Goal: Task Accomplishment & Management: Complete application form

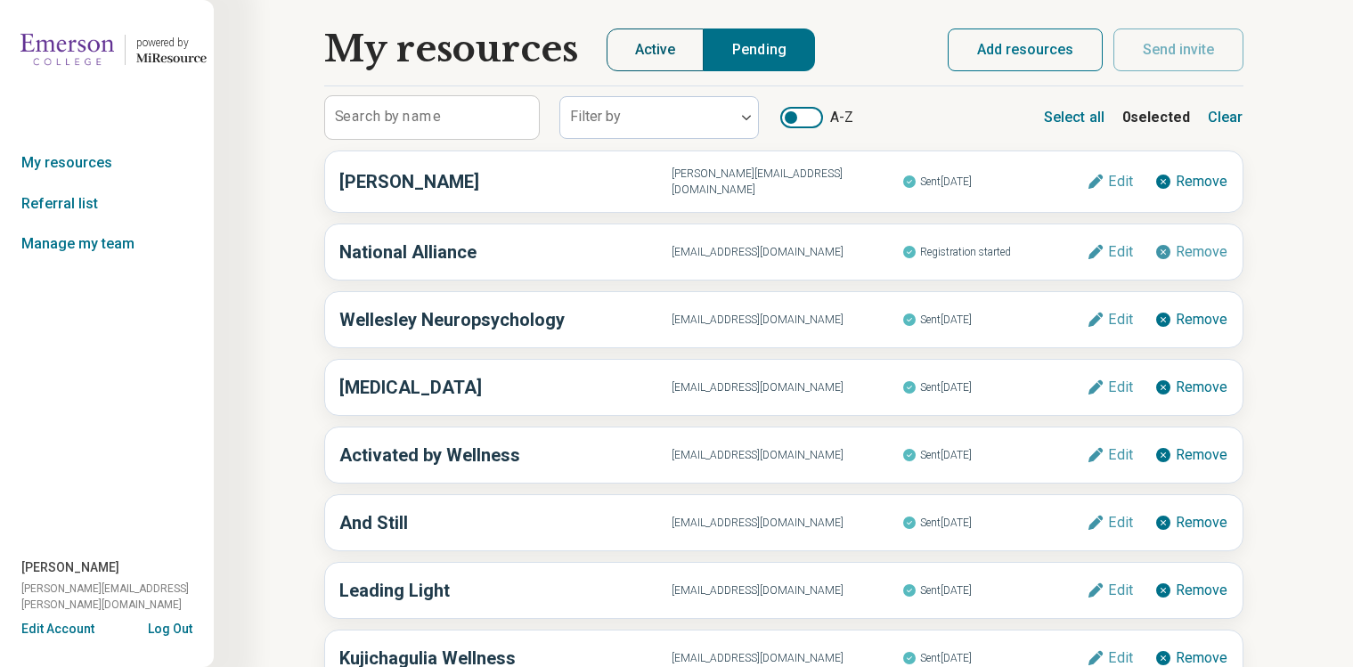
click at [648, 37] on button "Active" at bounding box center [655, 49] width 98 height 43
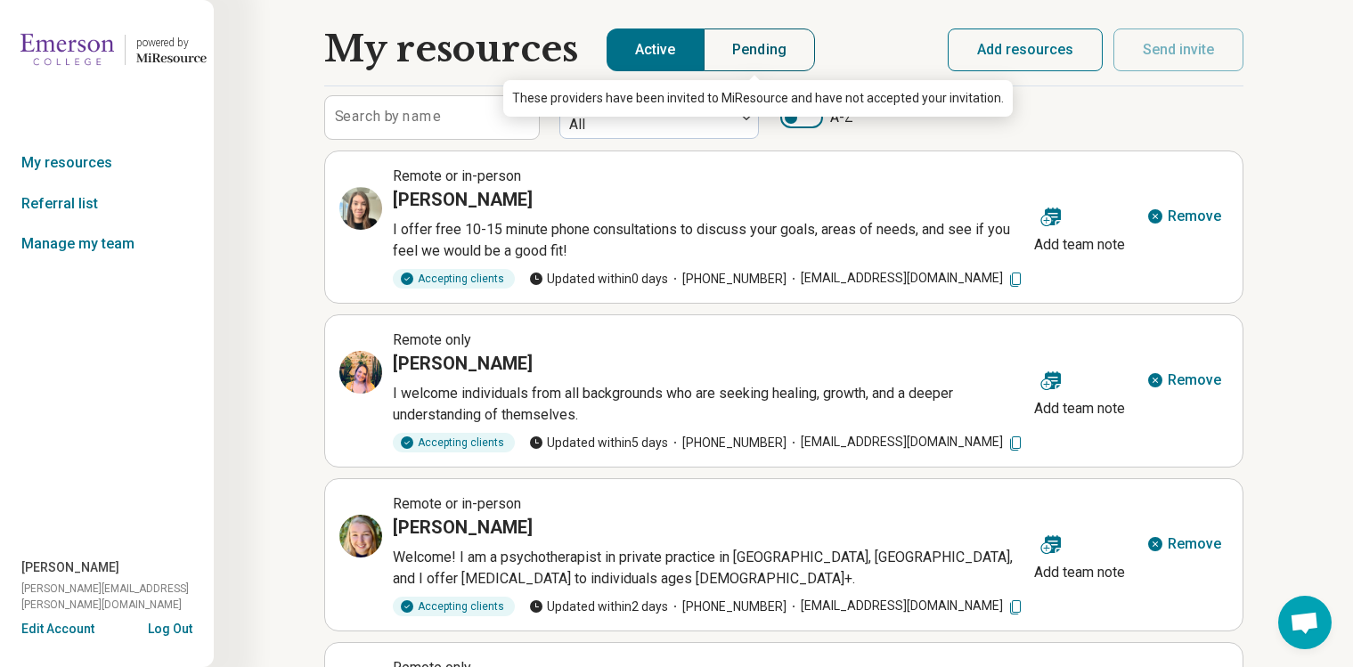
click at [752, 45] on button "Pending" at bounding box center [759, 49] width 111 height 43
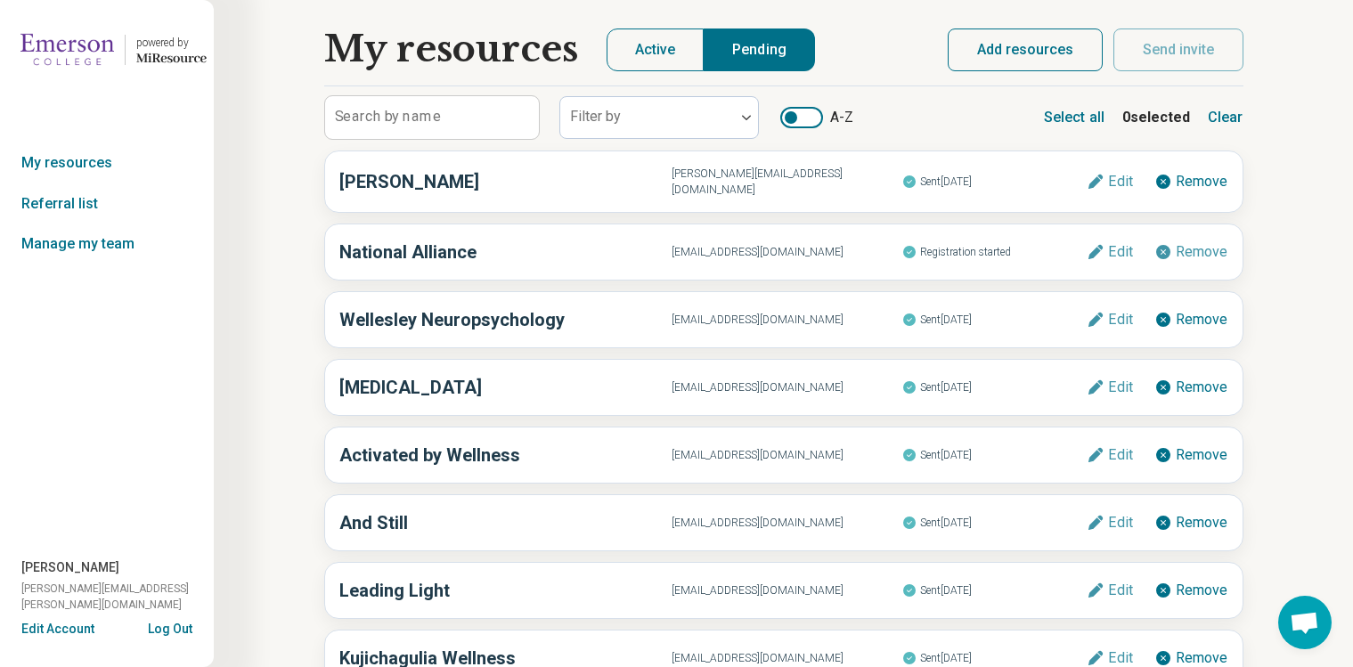
click at [1029, 53] on button "Add resources" at bounding box center [1025, 49] width 155 height 43
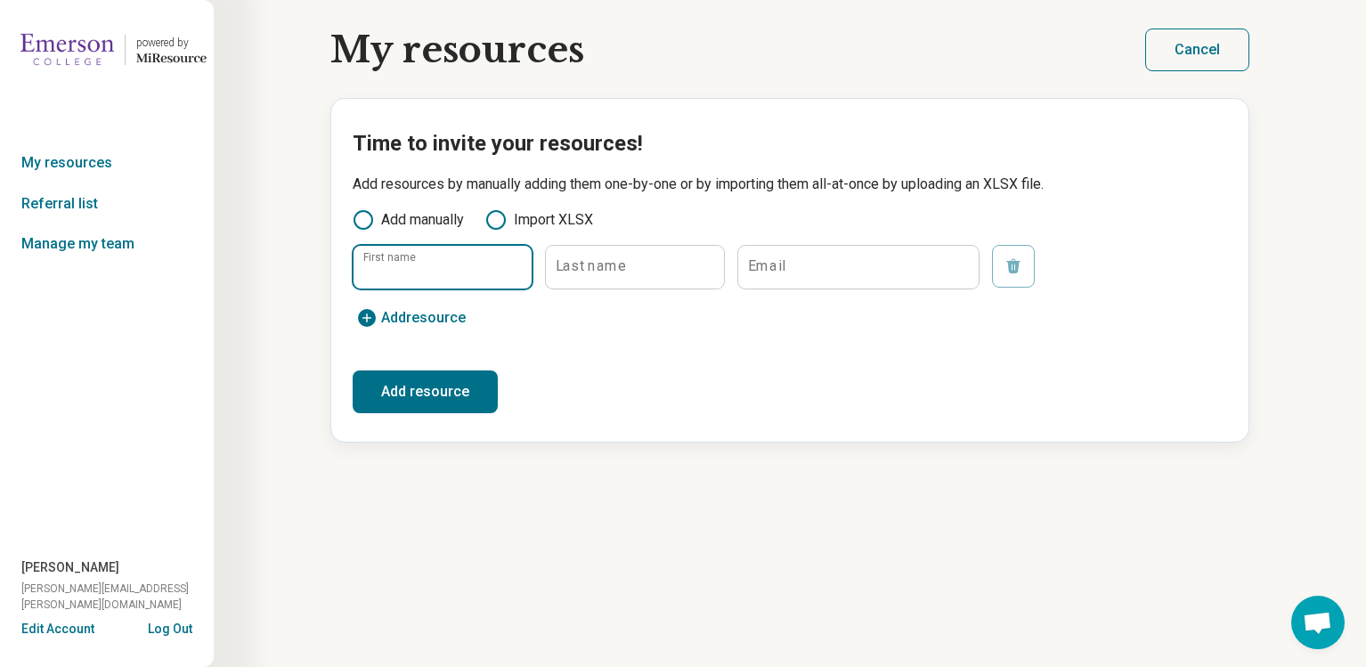
click at [419, 253] on input "First name" at bounding box center [443, 267] width 178 height 43
type input "*****"
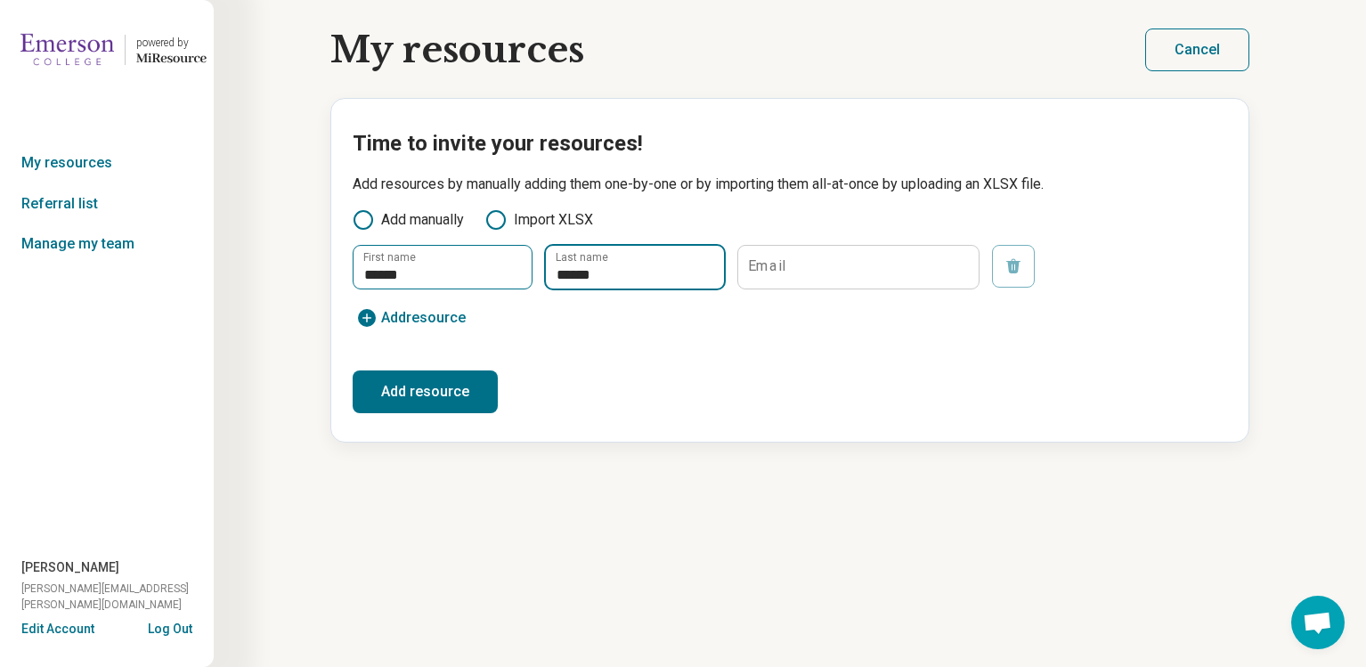
type input "******"
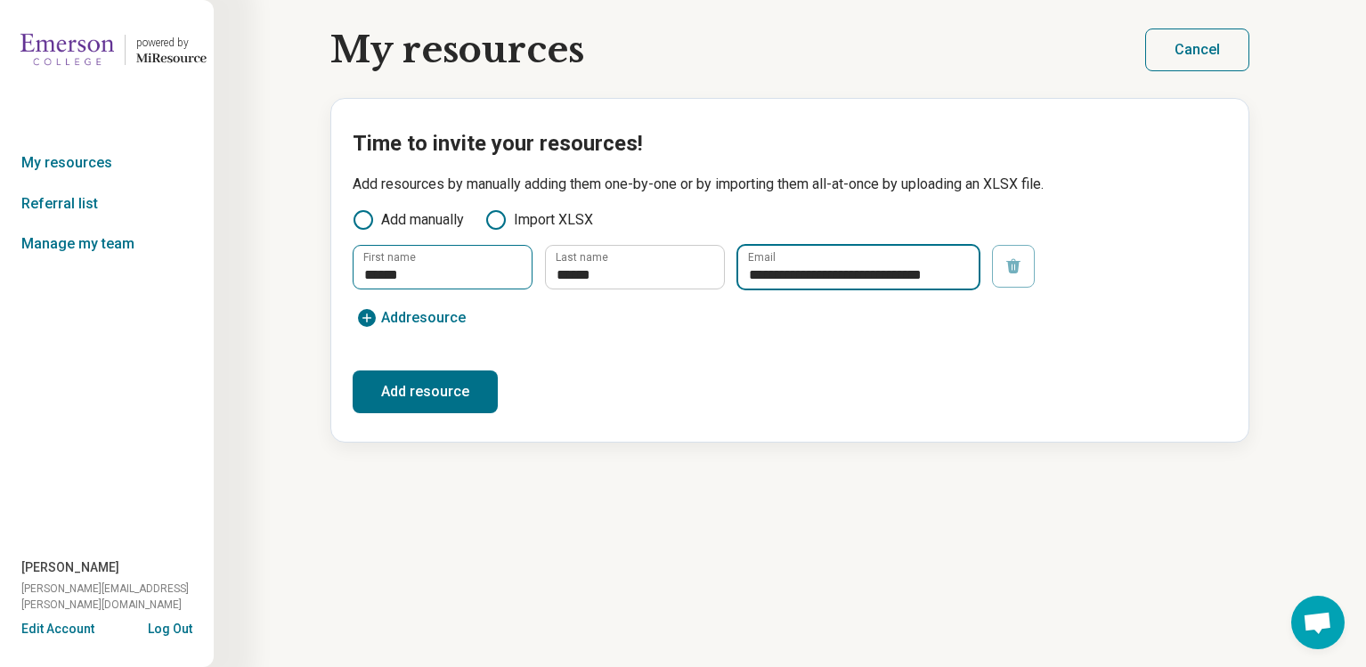
scroll to position [0, 2]
type input "**********"
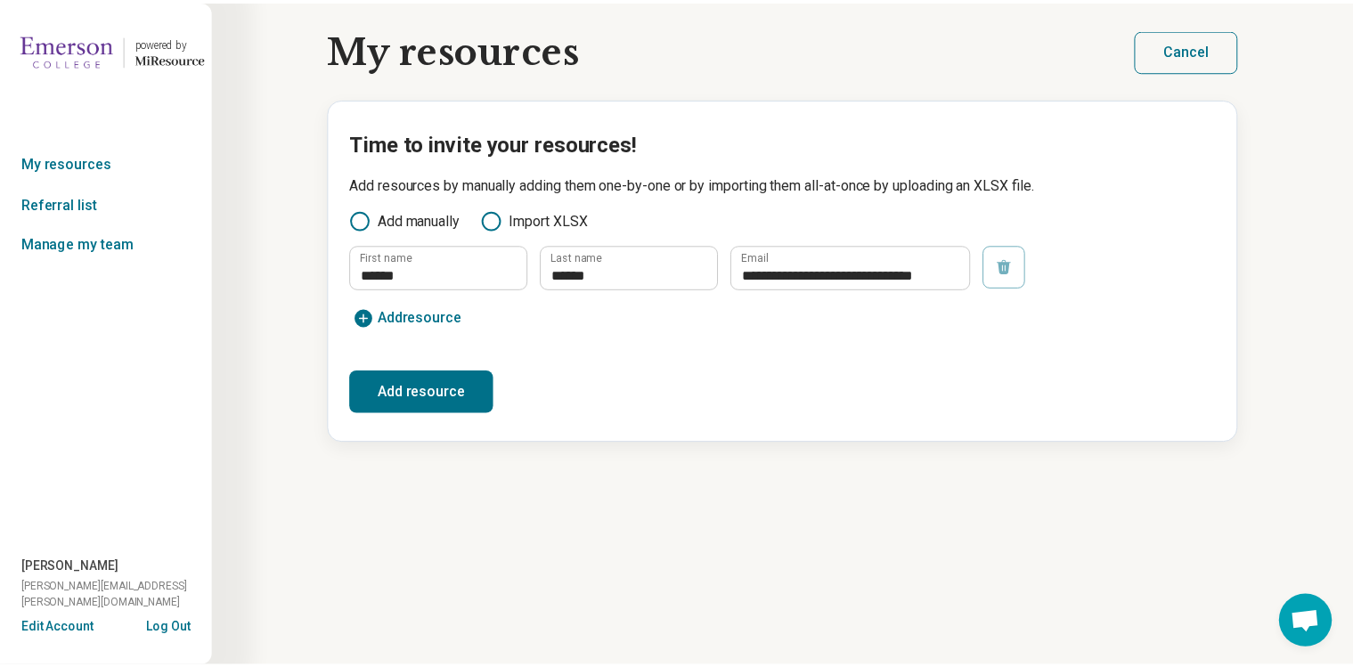
scroll to position [0, 0]
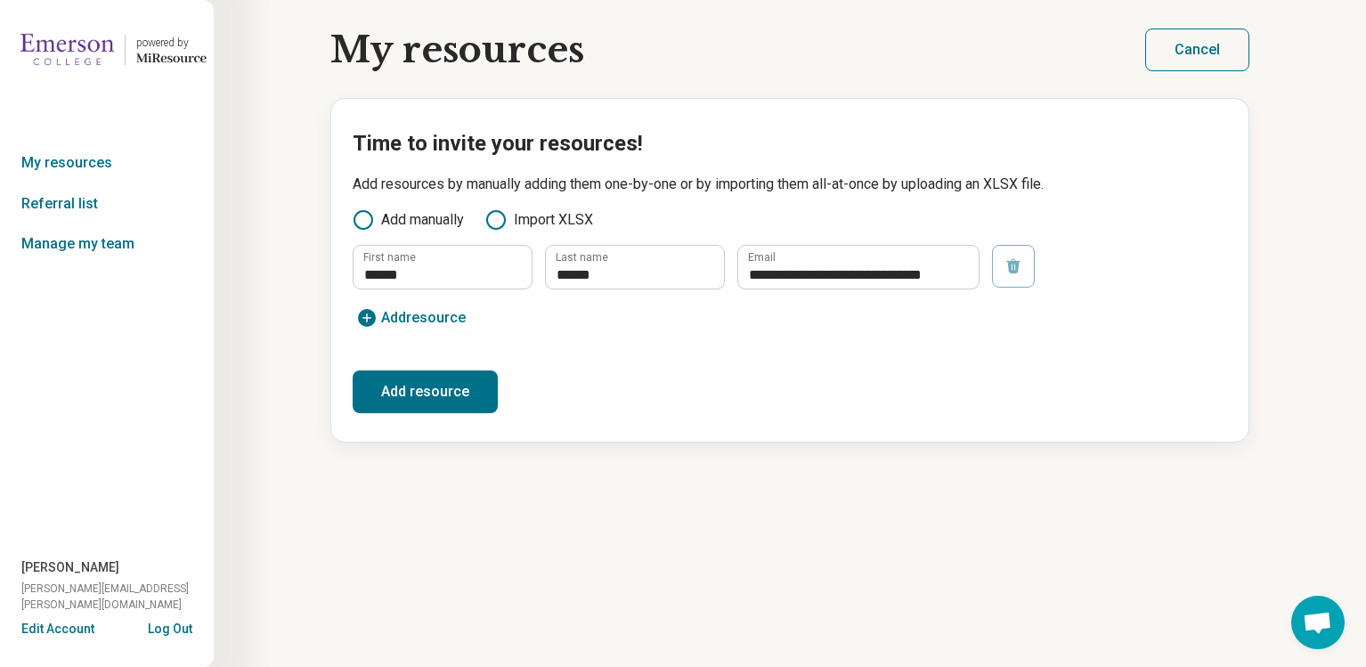
click at [431, 399] on button "Add resource" at bounding box center [425, 391] width 145 height 43
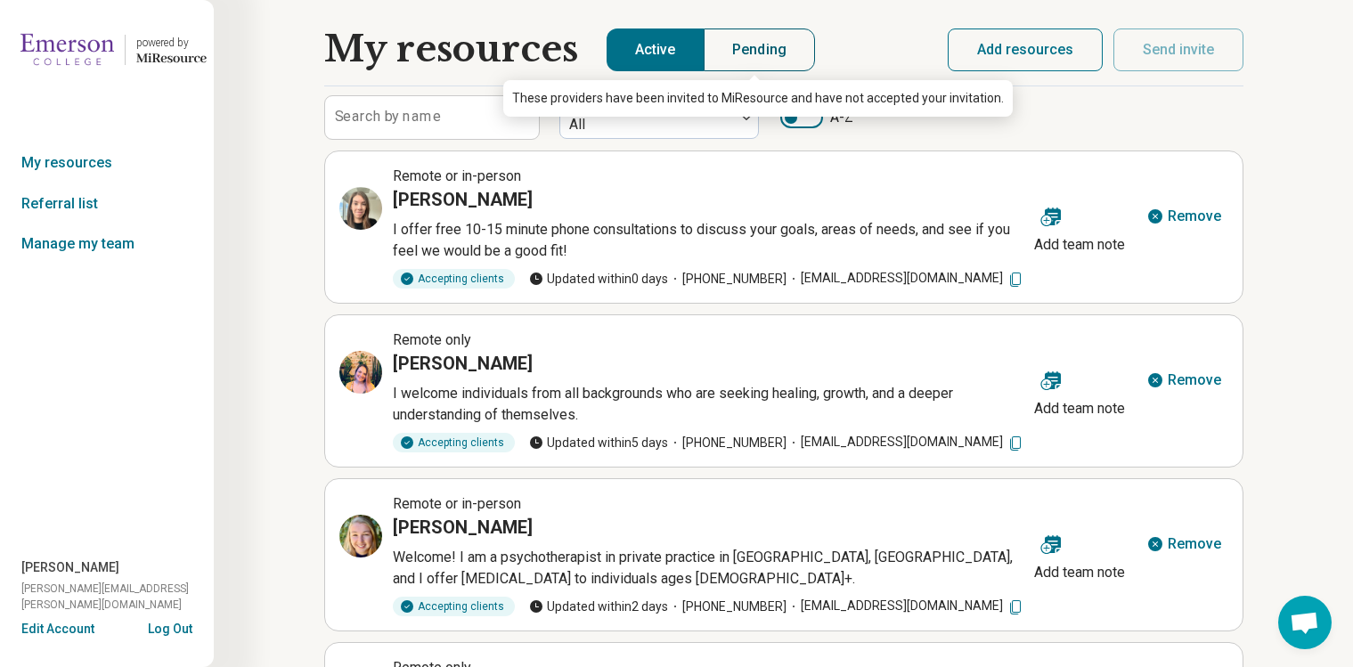
click at [765, 31] on button "Pending" at bounding box center [759, 49] width 111 height 43
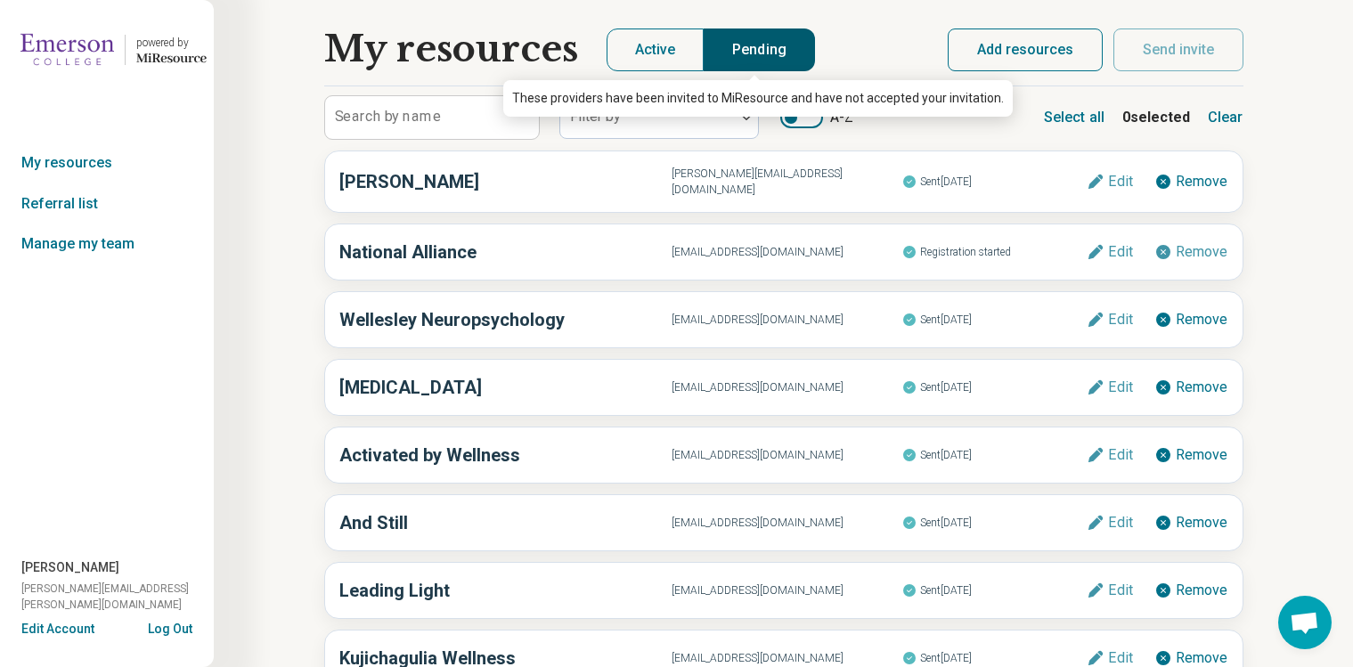
click at [761, 47] on button "Pending" at bounding box center [759, 49] width 111 height 43
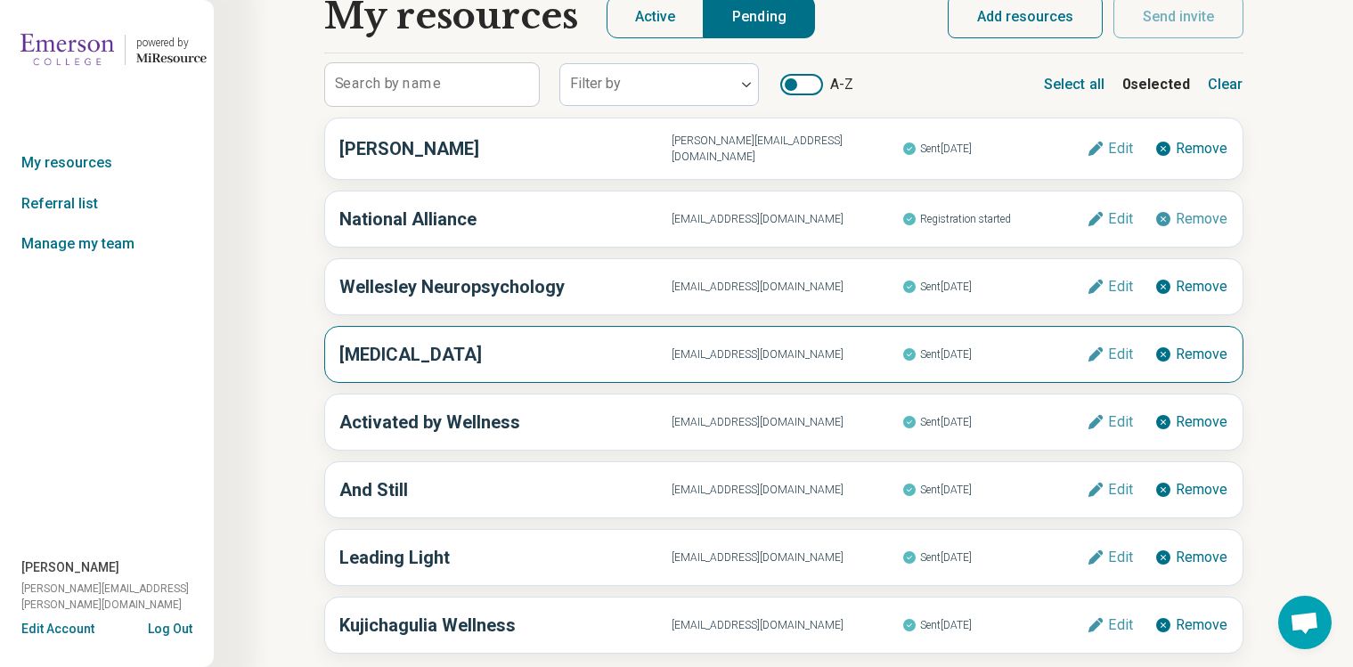
scroll to position [93, 0]
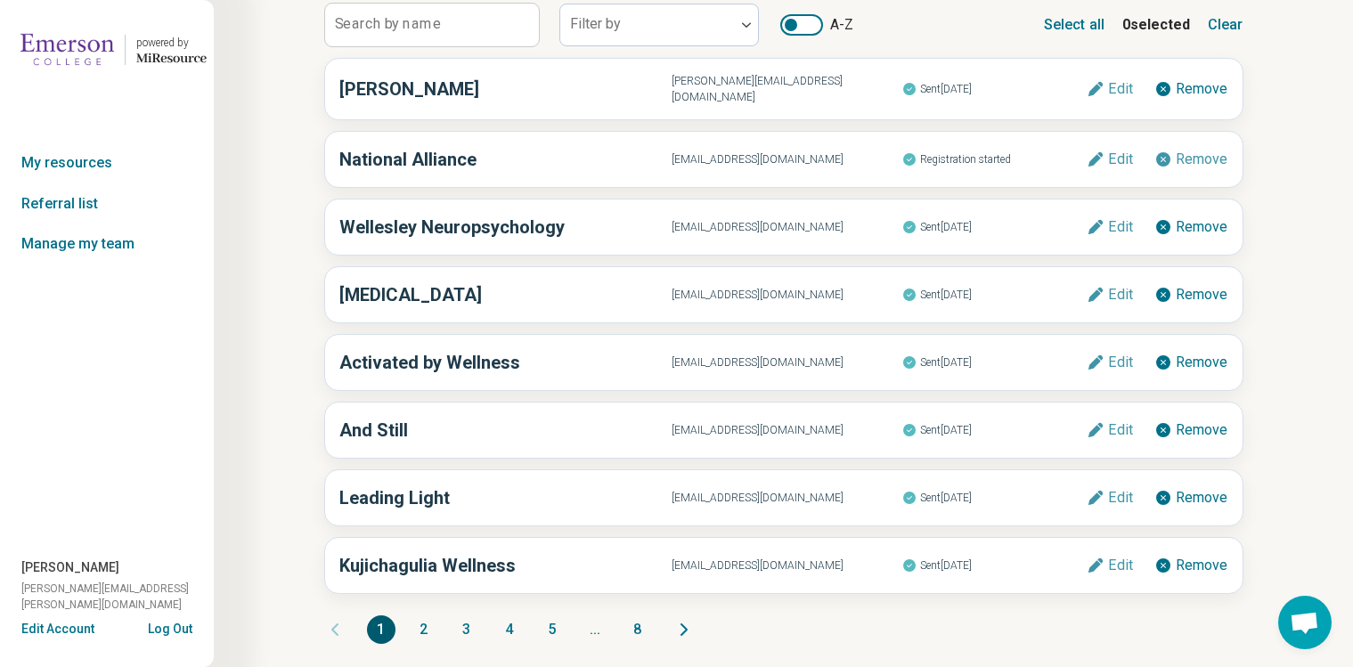
click at [636, 626] on button "8" at bounding box center [637, 629] width 28 height 28
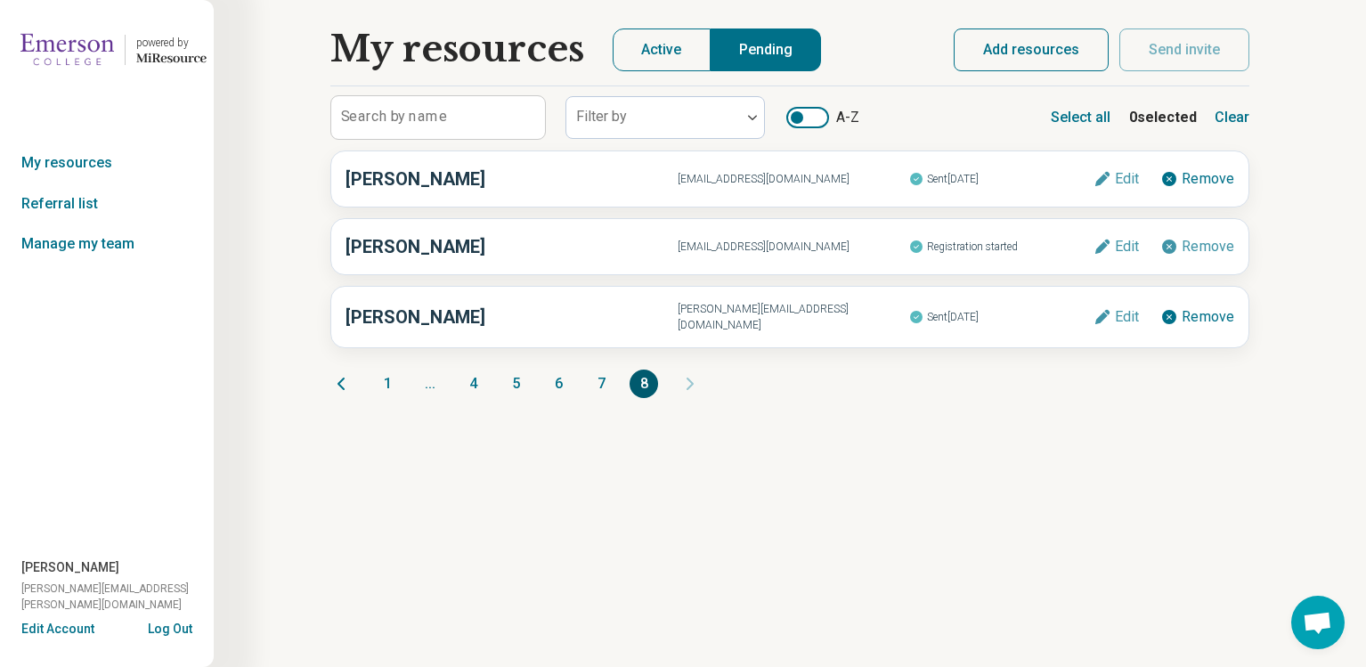
click at [588, 374] on button "7" at bounding box center [601, 384] width 28 height 28
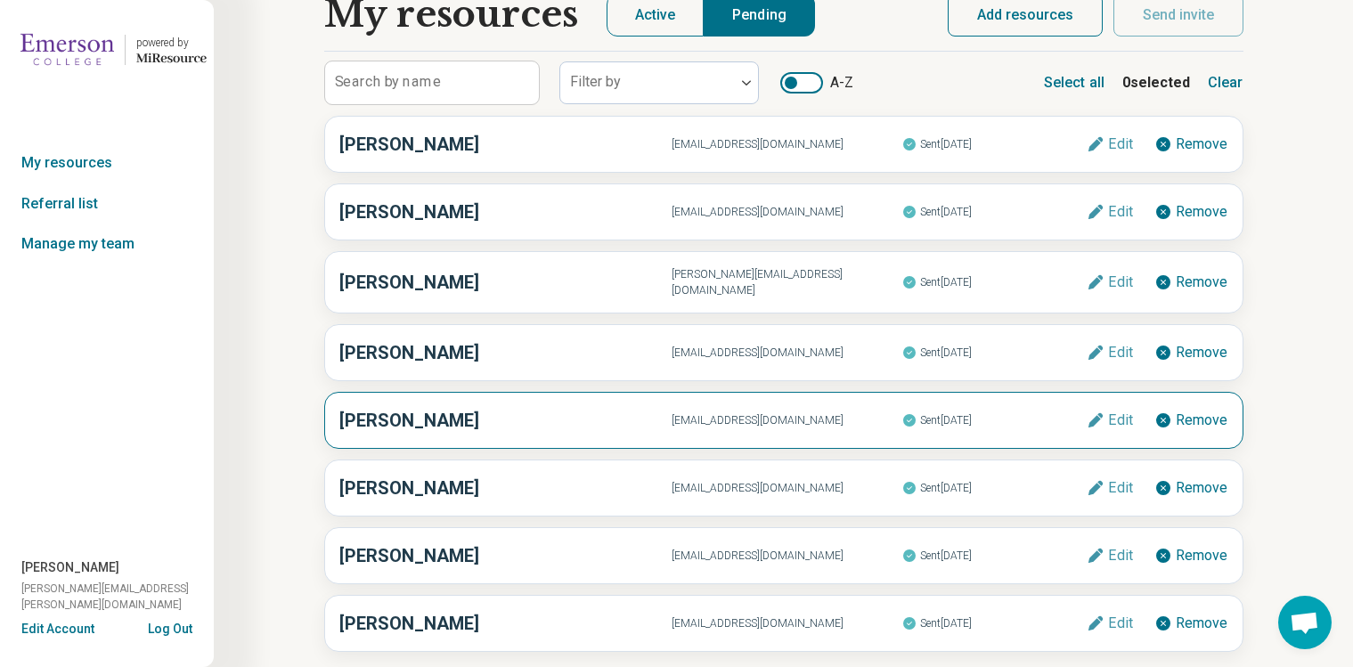
scroll to position [93, 0]
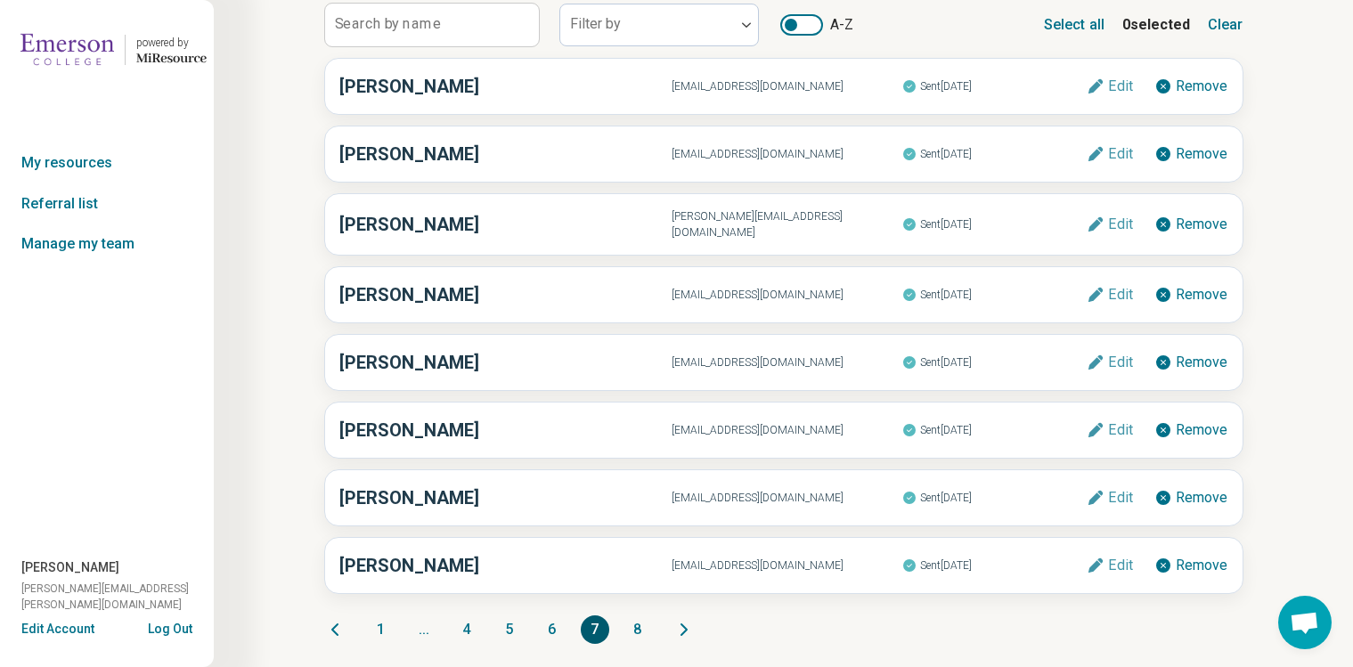
click at [376, 628] on button "1" at bounding box center [381, 629] width 28 height 28
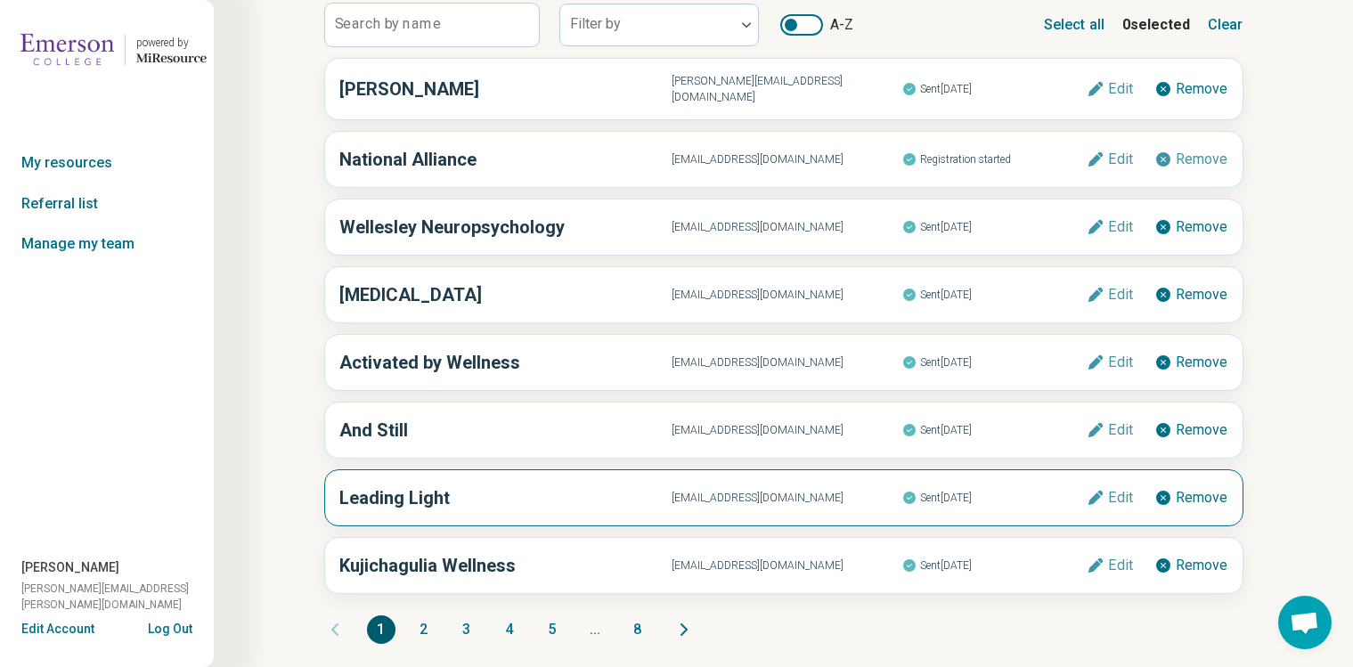
scroll to position [0, 0]
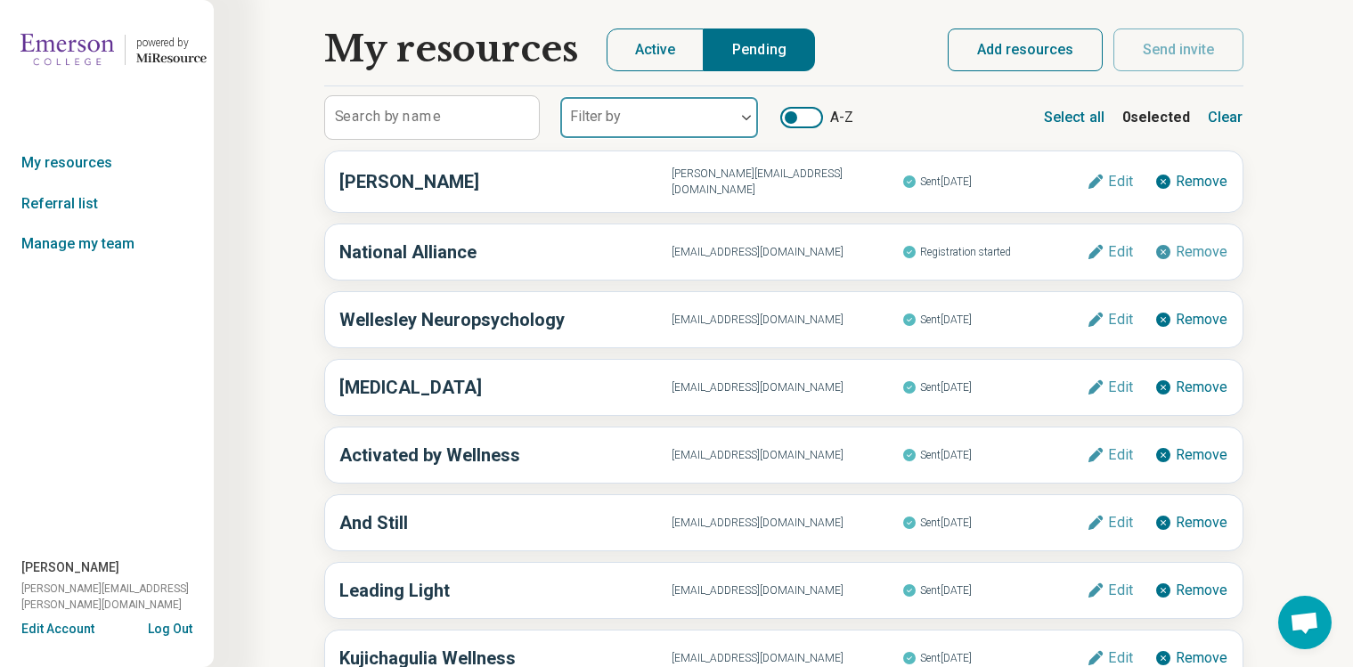
click at [684, 111] on div at bounding box center [647, 117] width 175 height 39
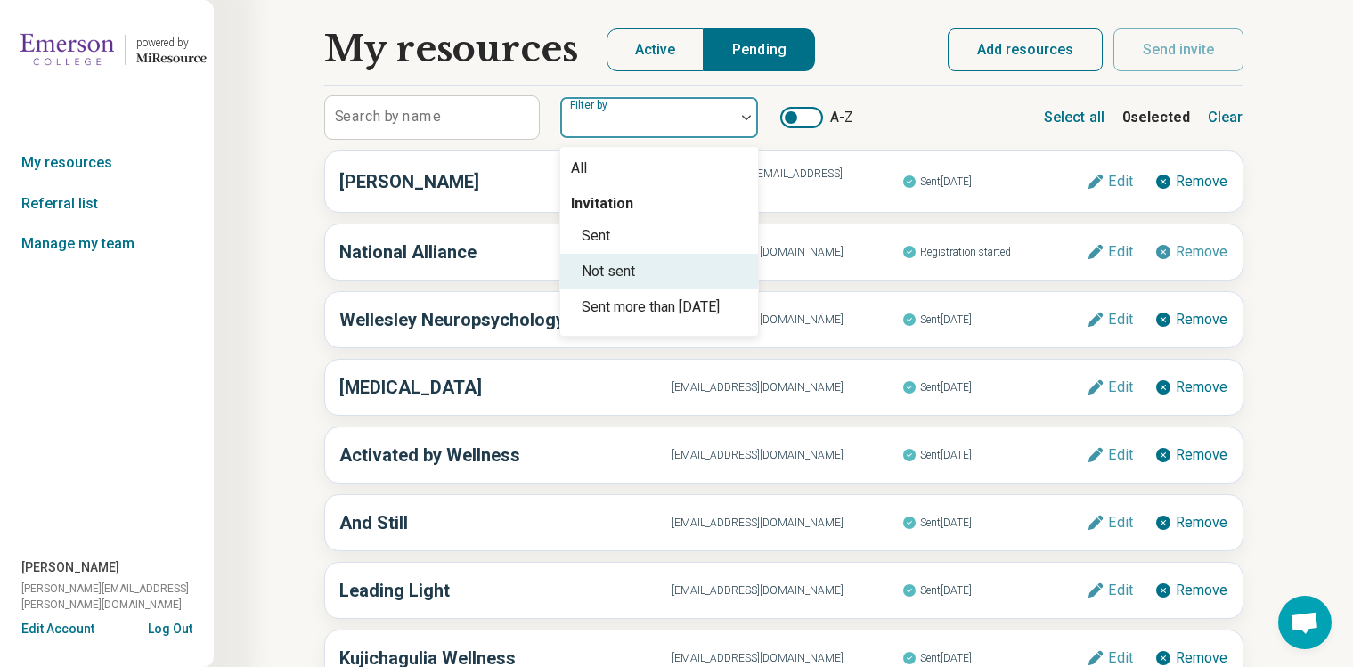
click at [644, 270] on div "Not sent" at bounding box center [659, 272] width 198 height 36
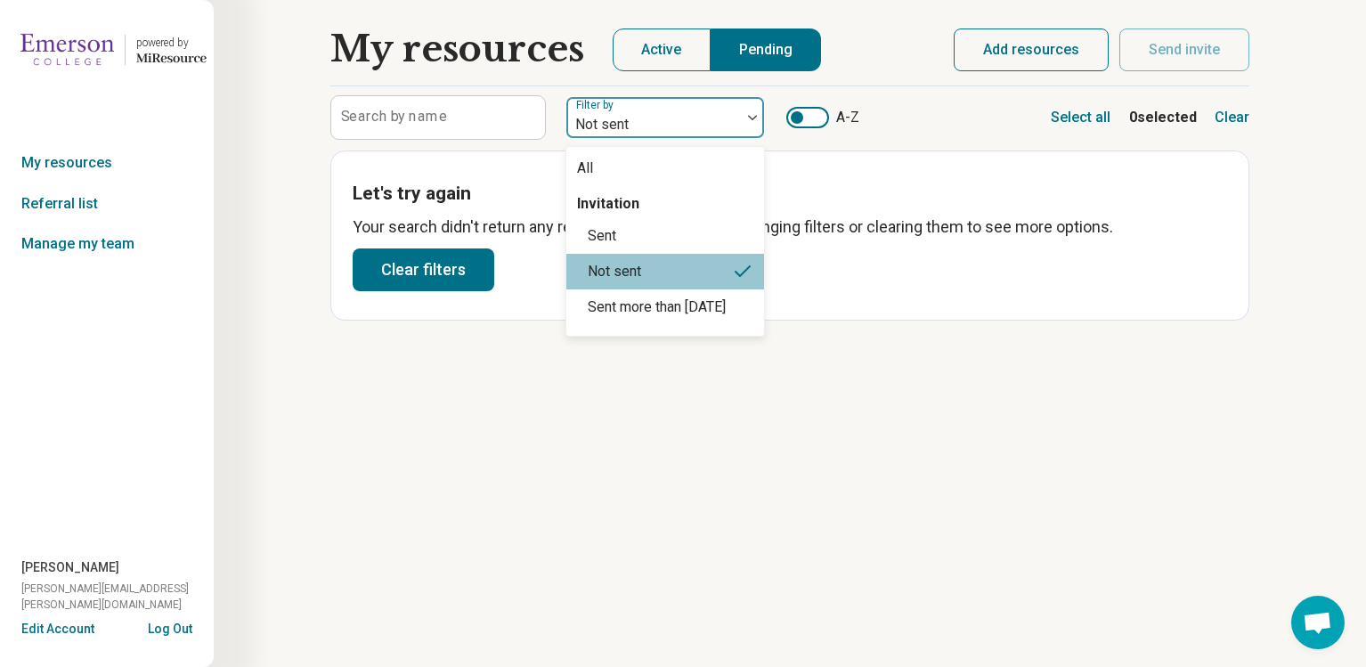
click at [665, 122] on div at bounding box center [654, 124] width 160 height 25
click at [638, 167] on div "All" at bounding box center [665, 169] width 198 height 36
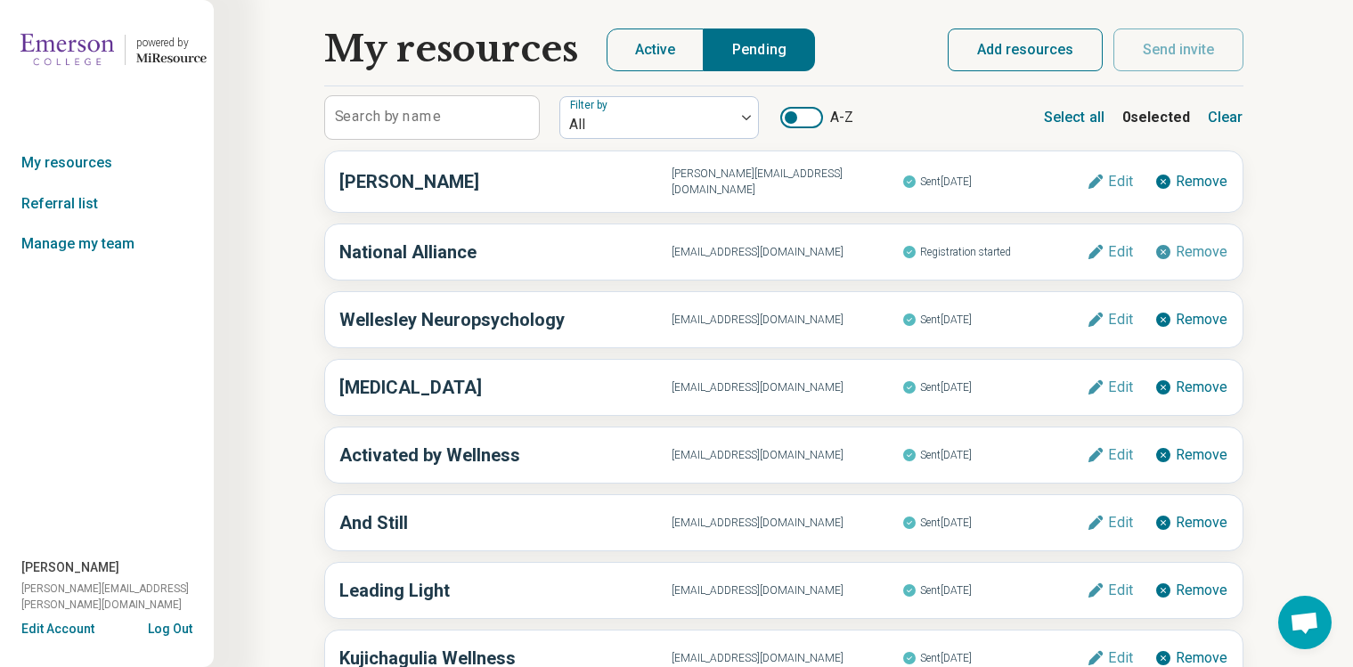
click at [918, 82] on main "My resources Active Pending Search by name Filter by All A-Z Select all 0 selec…" at bounding box center [783, 382] width 919 height 708
